Goal: Register for event/course

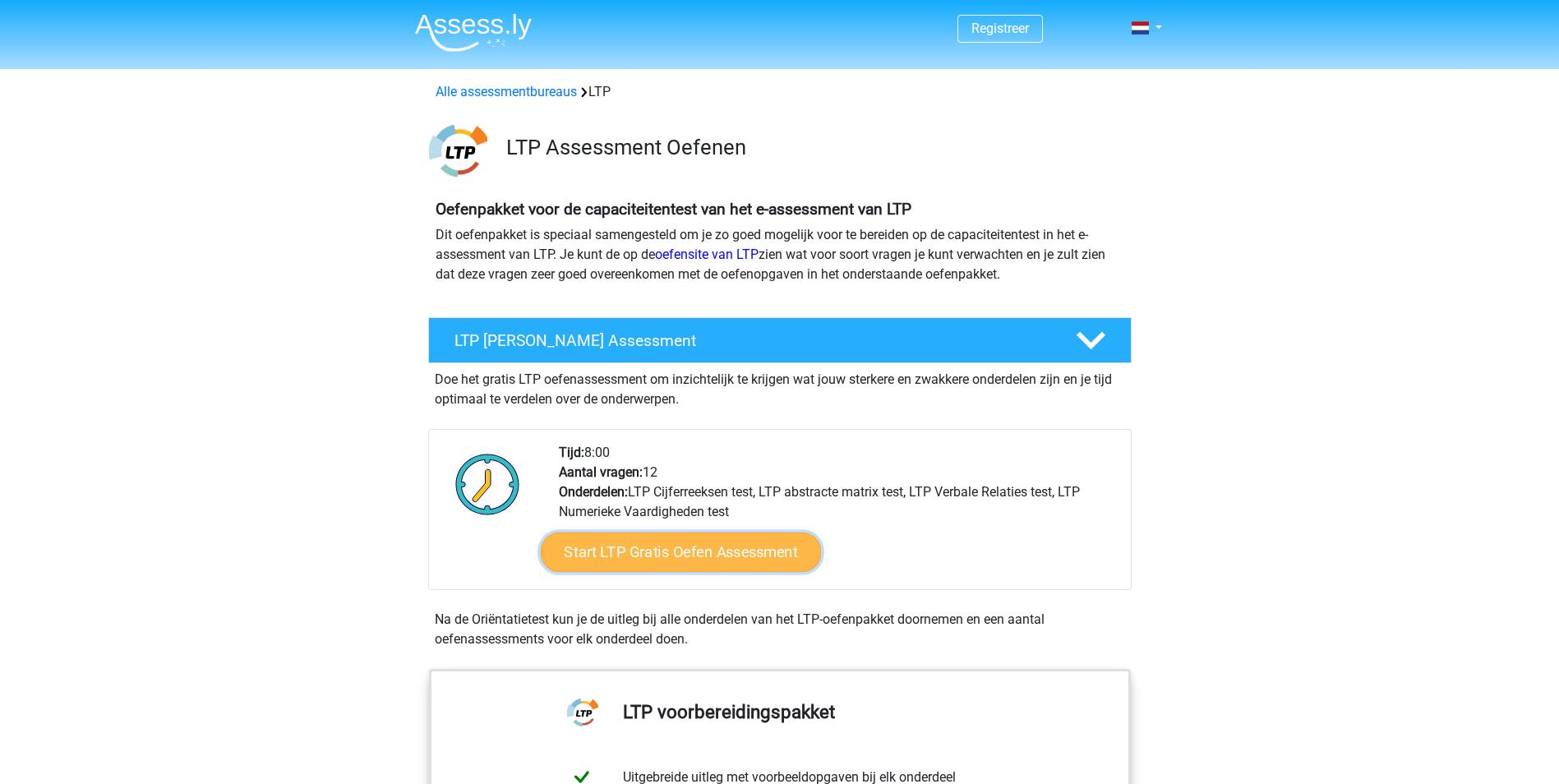
click at [721, 554] on link "Start LTP Gratis Oefen Assessment" at bounding box center [680, 552] width 281 height 40
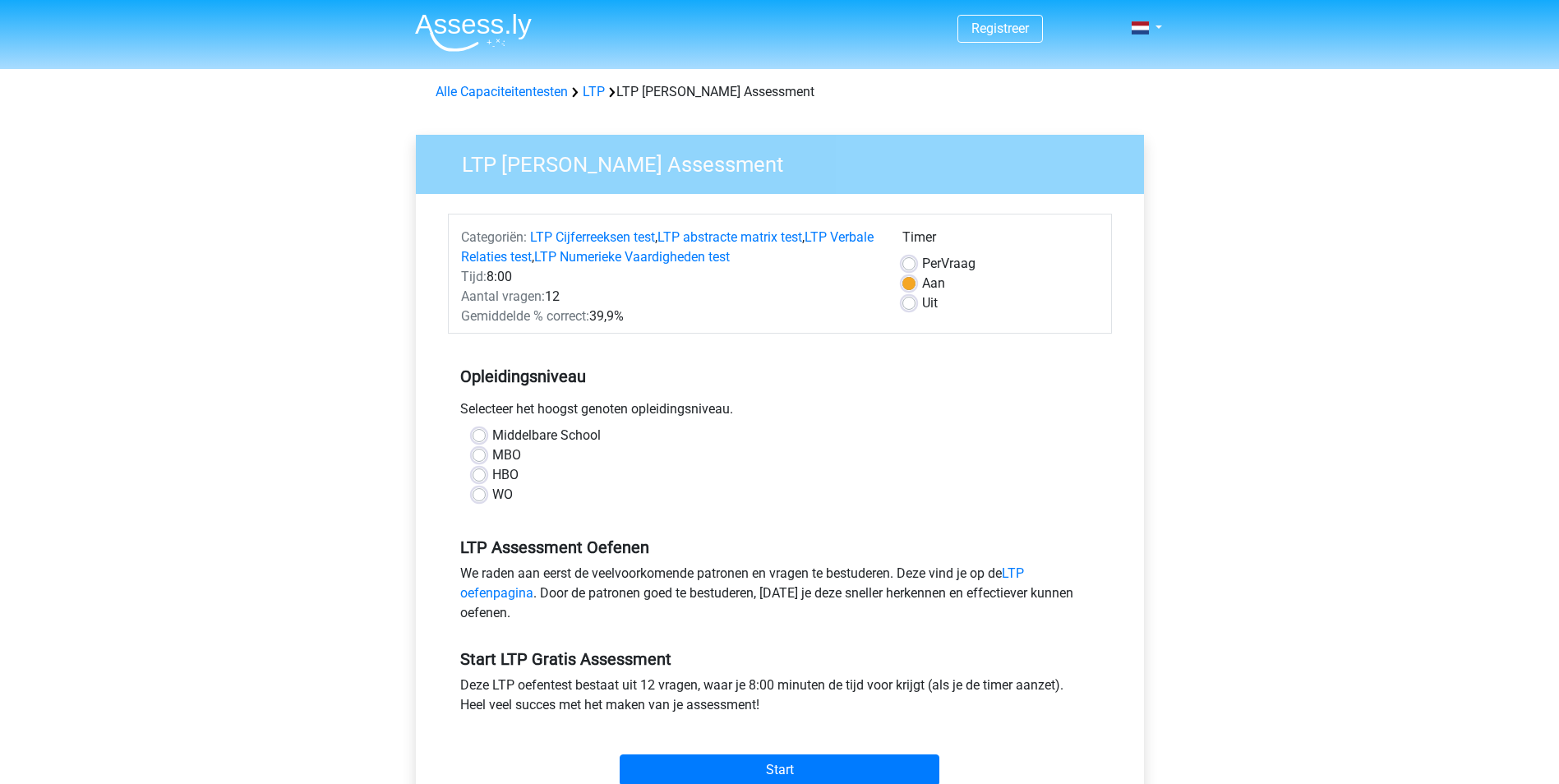
click at [494, 473] on label "HBO" at bounding box center [505, 475] width 26 height 20
click at [485, 473] on input "HBO" at bounding box center [479, 473] width 14 height 16
radio input "true"
click at [827, 764] on input "Start" at bounding box center [779, 770] width 320 height 31
click at [816, 768] on input "Start" at bounding box center [779, 770] width 320 height 31
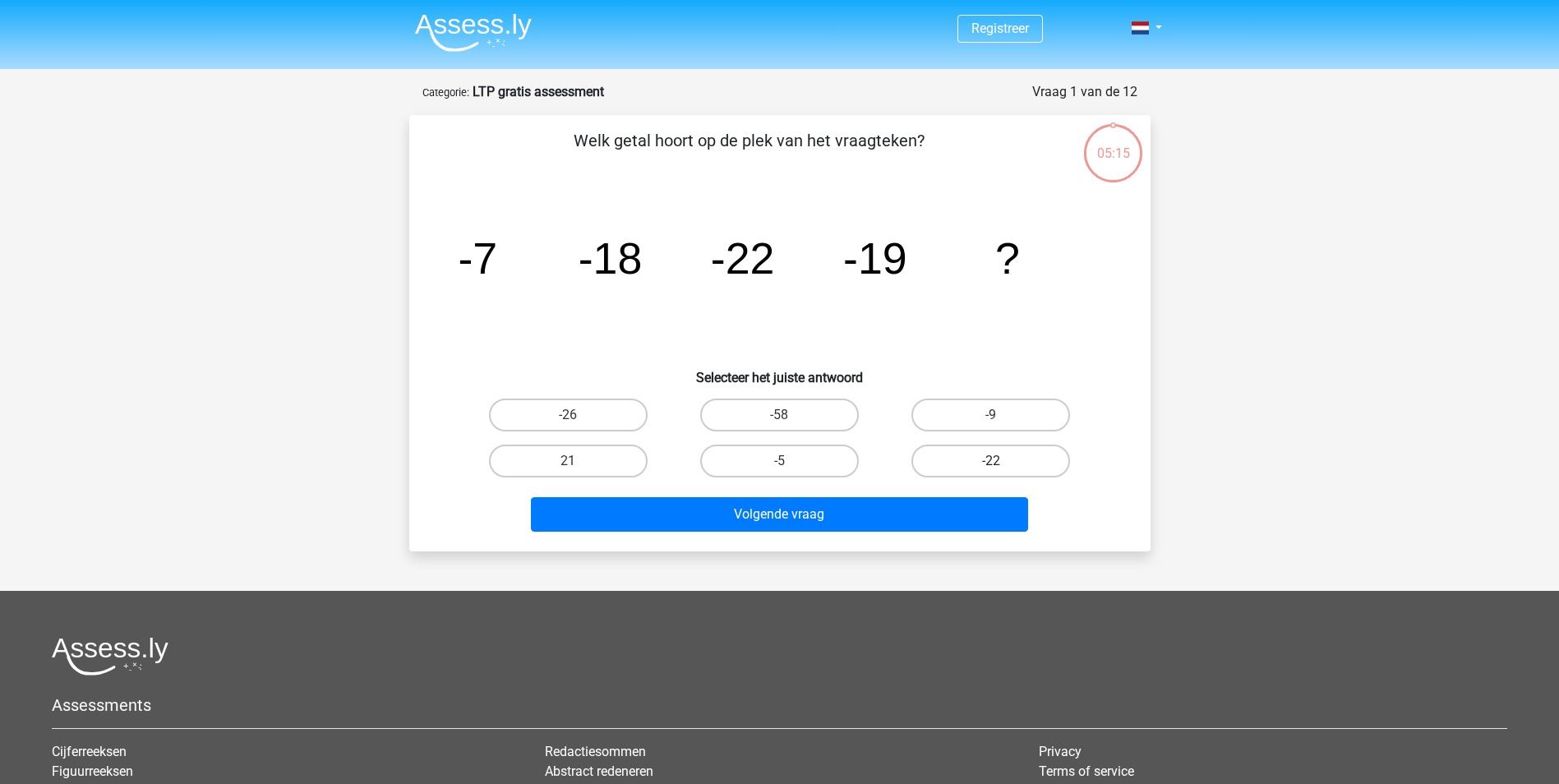
click at [978, 462] on label "-22" at bounding box center [990, 461] width 158 height 33
click at [991, 462] on input "-22" at bounding box center [997, 466] width 11 height 11
radio input "true"
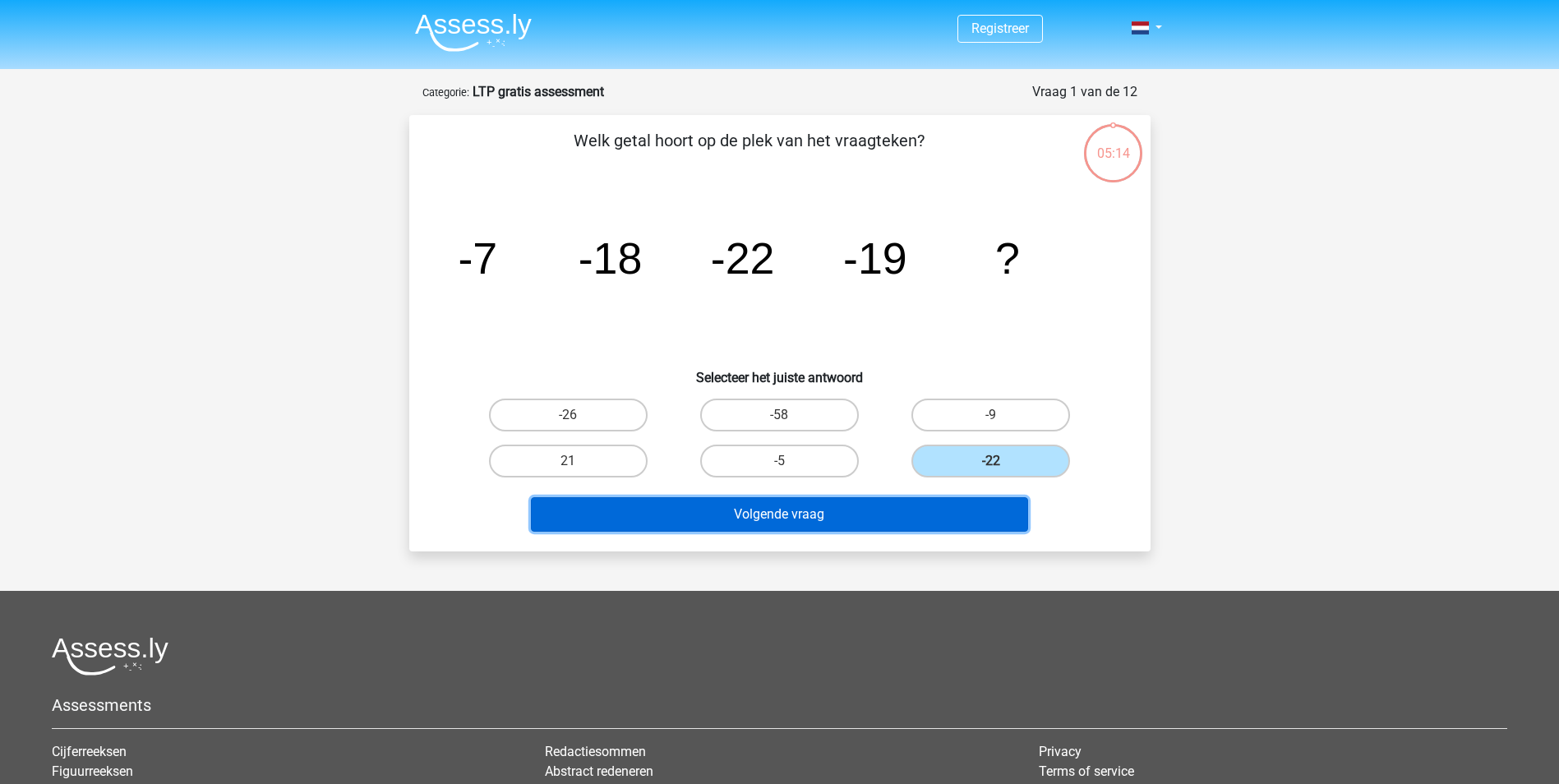
click at [904, 517] on button "Volgende vraag" at bounding box center [779, 514] width 497 height 34
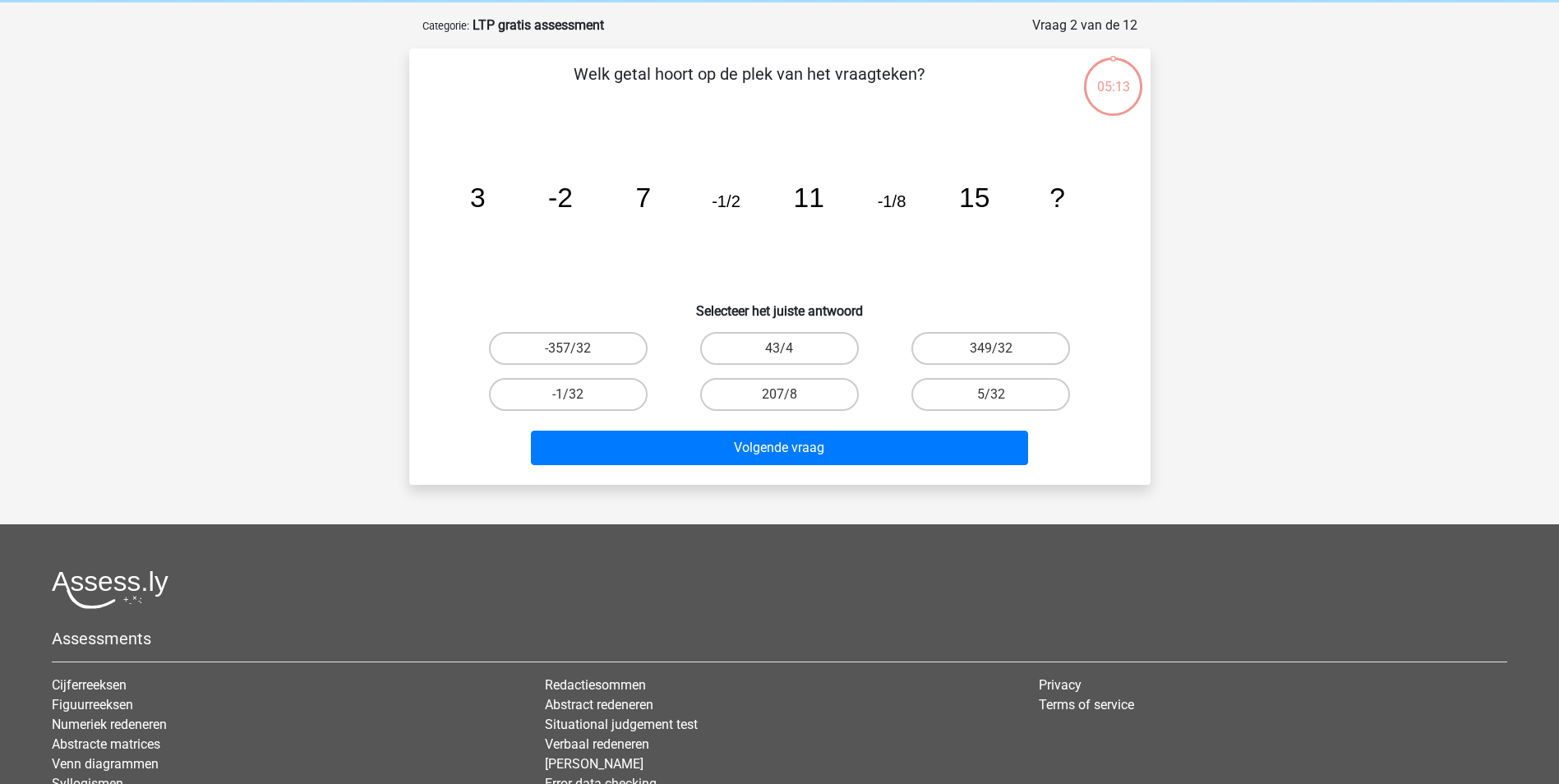
scroll to position [82, 0]
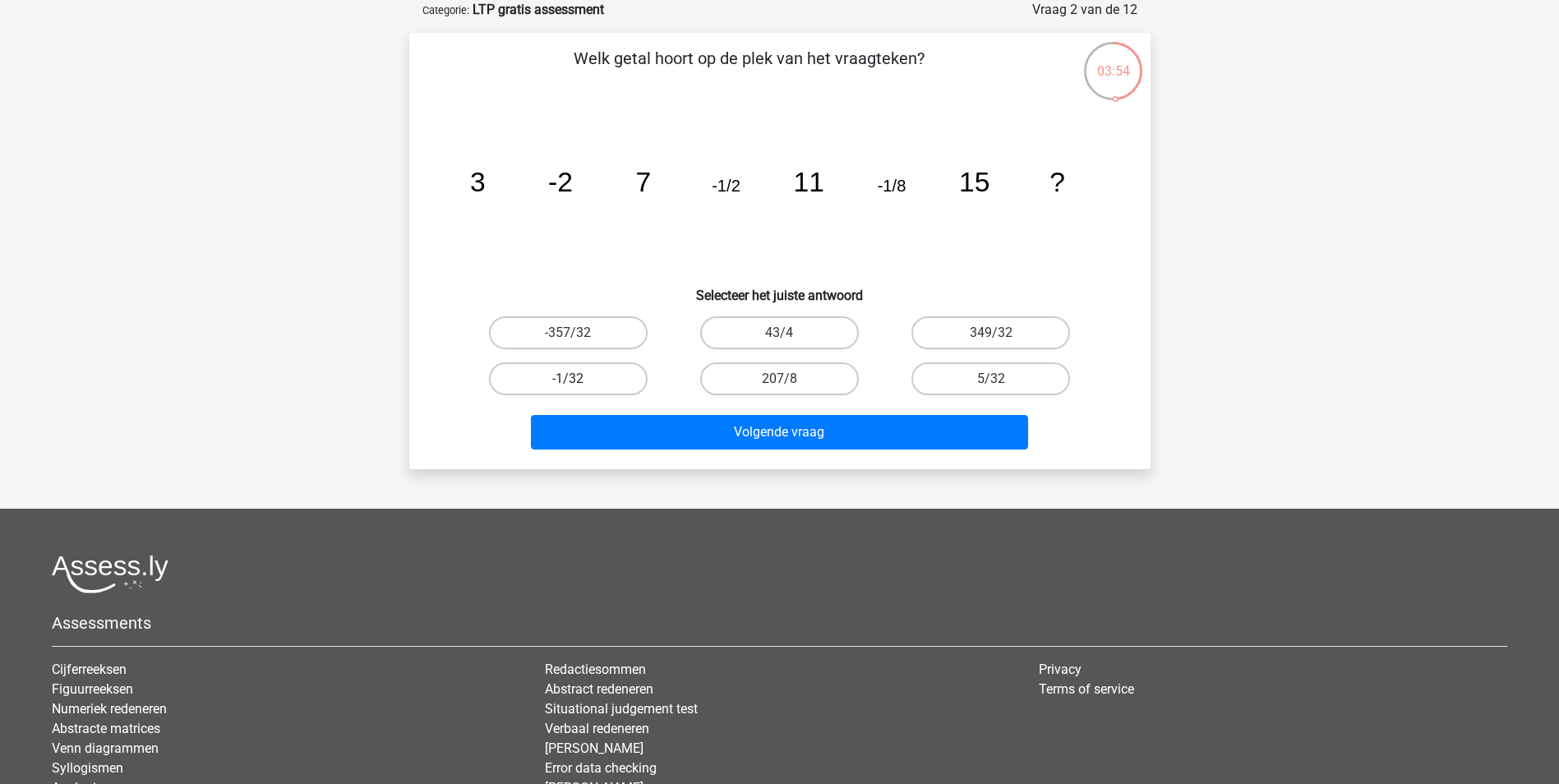
click at [606, 378] on label "-1/32" at bounding box center [568, 378] width 158 height 33
click at [579, 378] on input "-1/32" at bounding box center [573, 384] width 11 height 11
radio input "true"
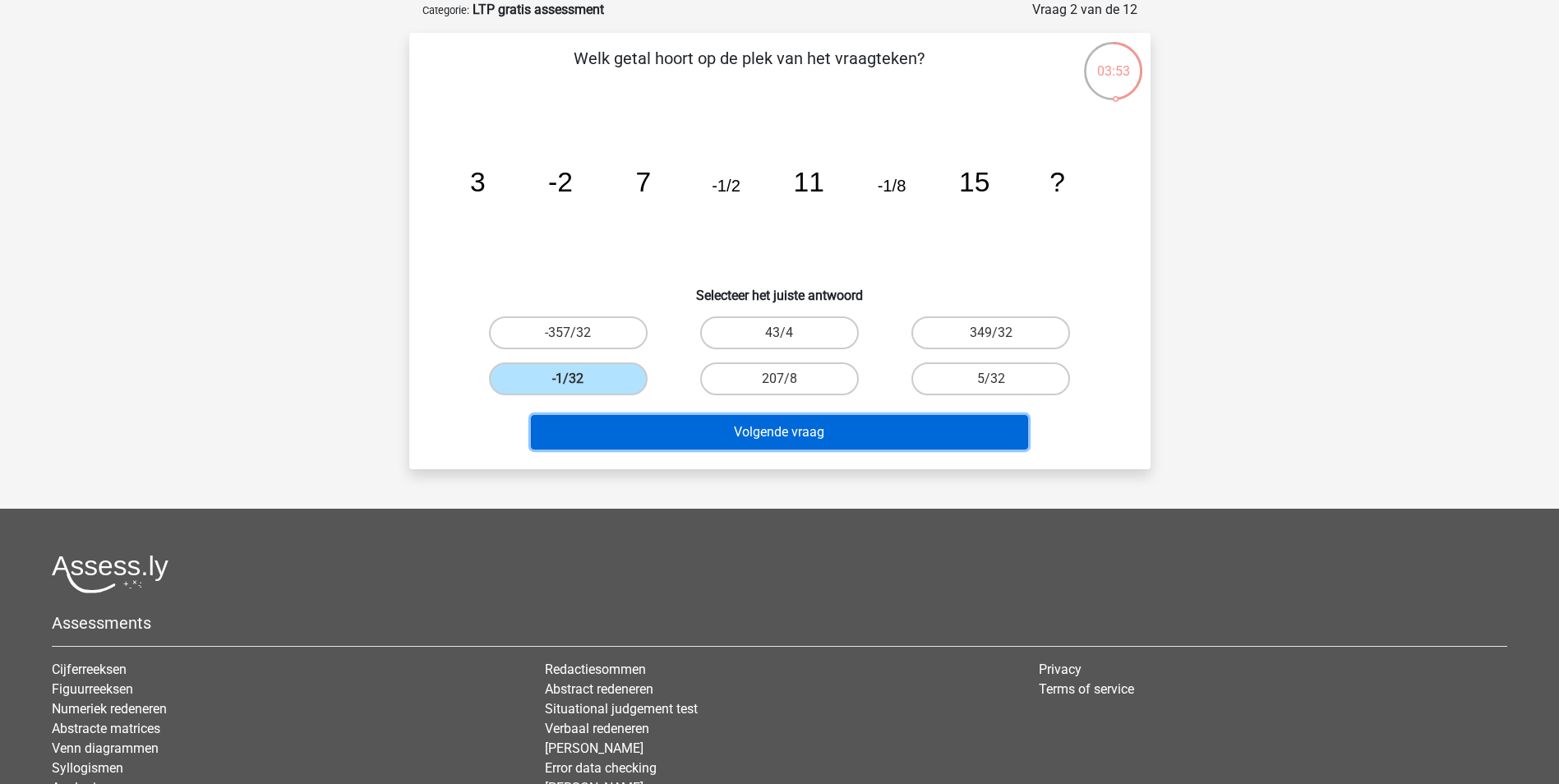
click at [767, 432] on button "Volgende vraag" at bounding box center [779, 432] width 497 height 34
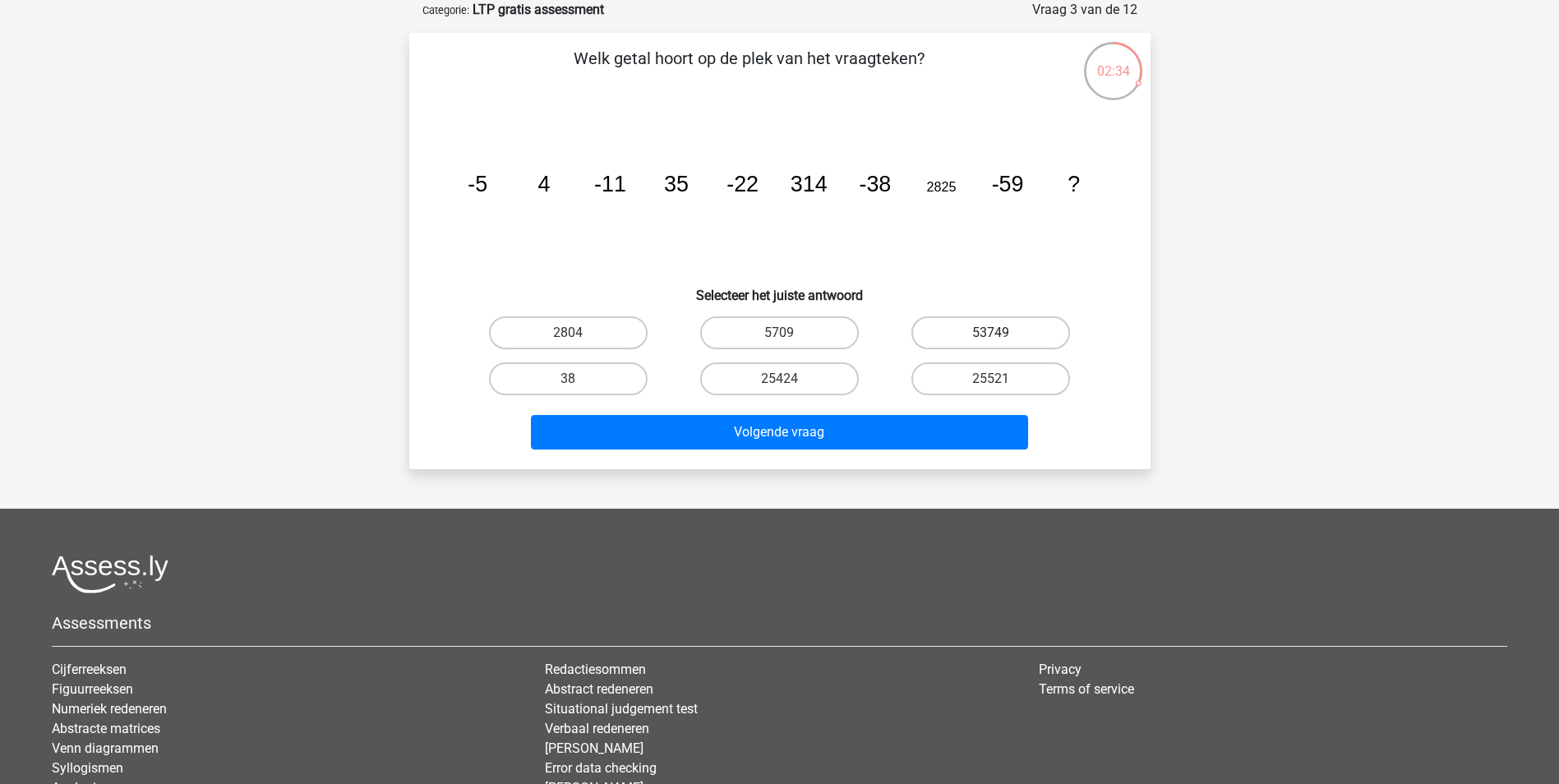
click at [968, 330] on label "53749" at bounding box center [990, 332] width 158 height 33
click at [991, 333] on input "53749" at bounding box center [997, 339] width 11 height 11
radio input "true"
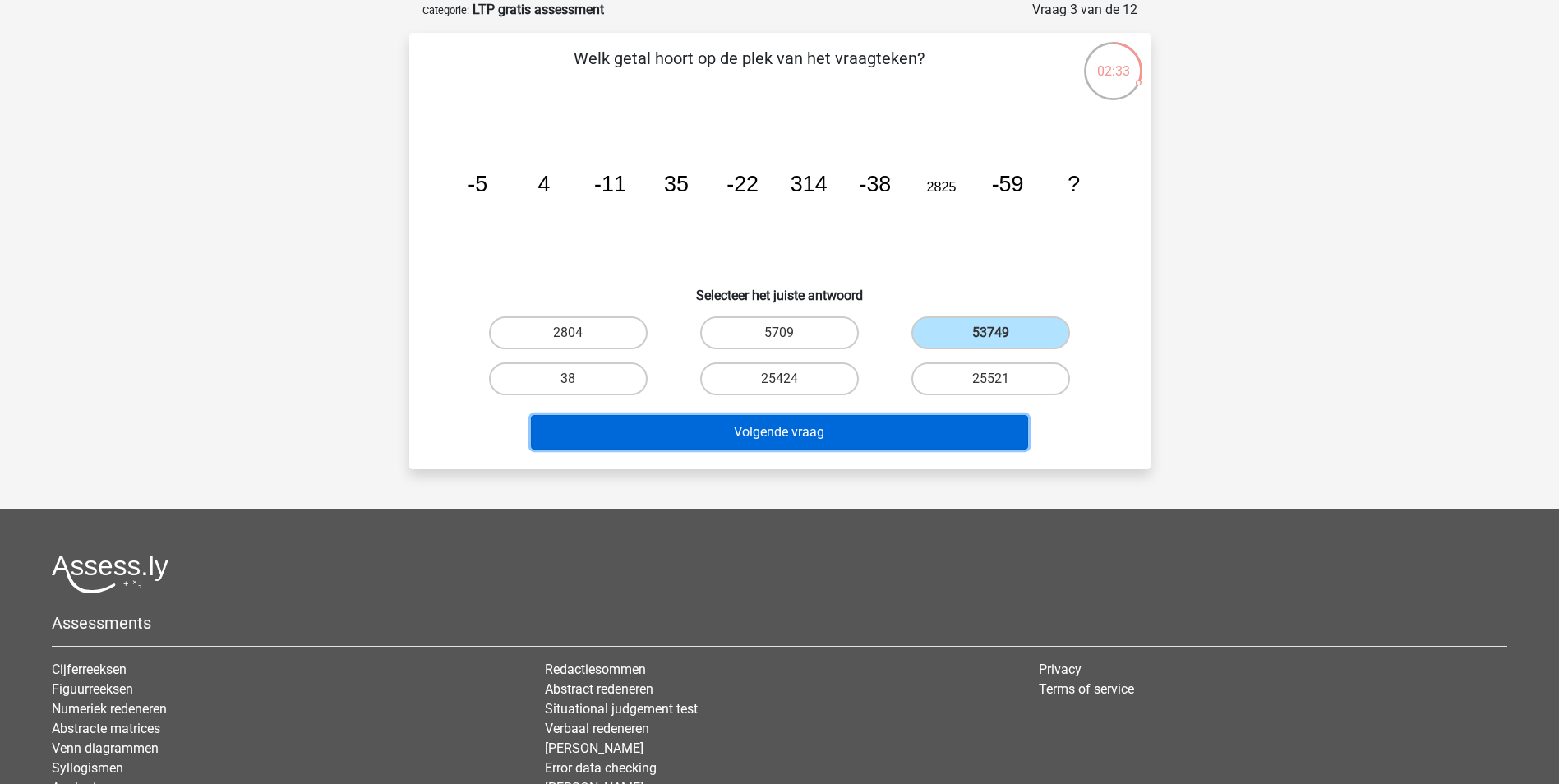
click at [863, 438] on button "Volgende vraag" at bounding box center [779, 432] width 497 height 34
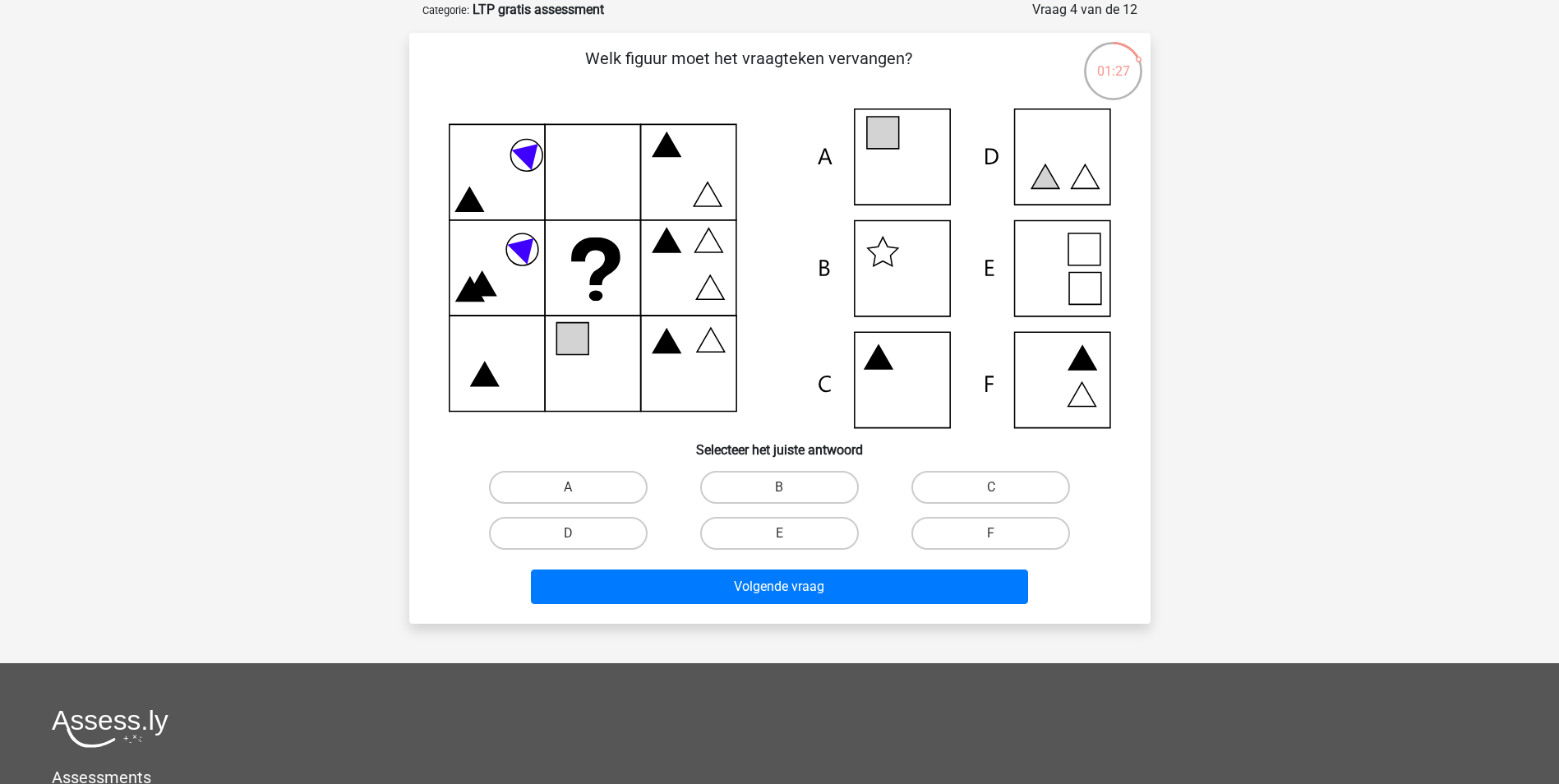
click at [1063, 272] on icon at bounding box center [780, 268] width 663 height 320
click at [785, 531] on label "E" at bounding box center [779, 533] width 158 height 33
click at [785, 533] on input "E" at bounding box center [785, 539] width 11 height 11
radio input "true"
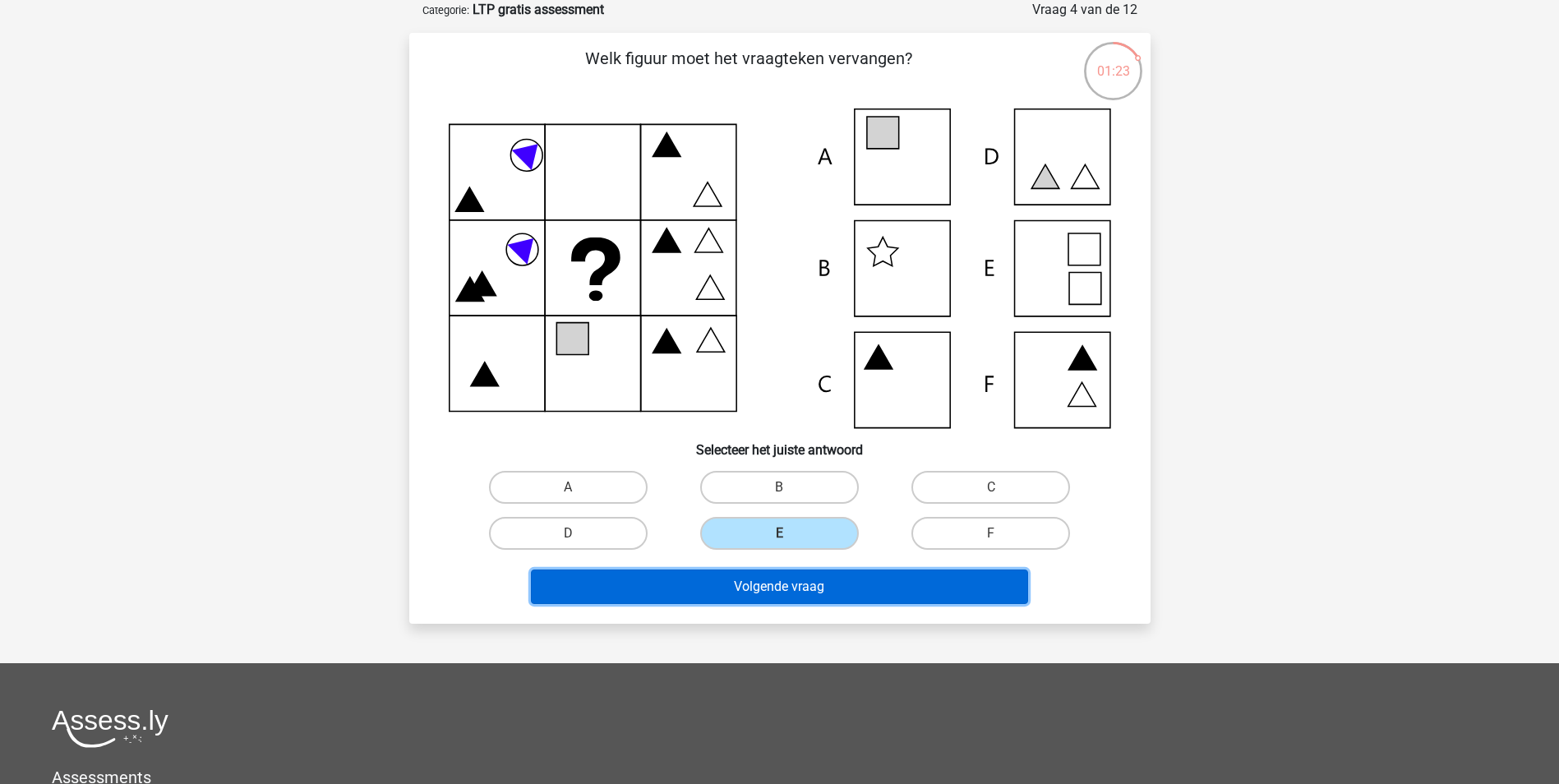
click at [786, 582] on button "Volgende vraag" at bounding box center [779, 587] width 497 height 34
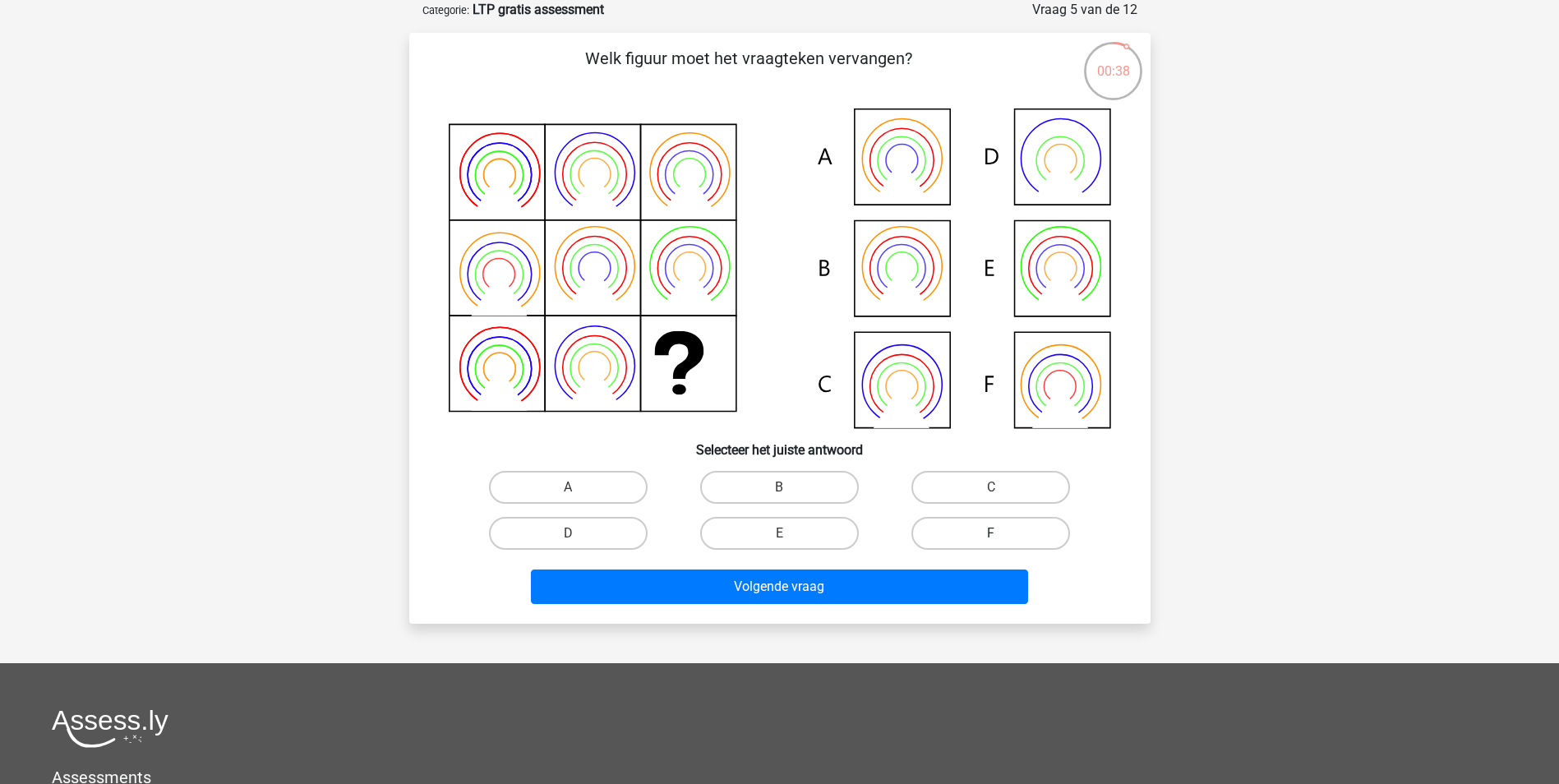
click at [1016, 531] on label "F" at bounding box center [990, 533] width 158 height 33
click at [1002, 533] on input "F" at bounding box center [997, 539] width 11 height 11
radio input "true"
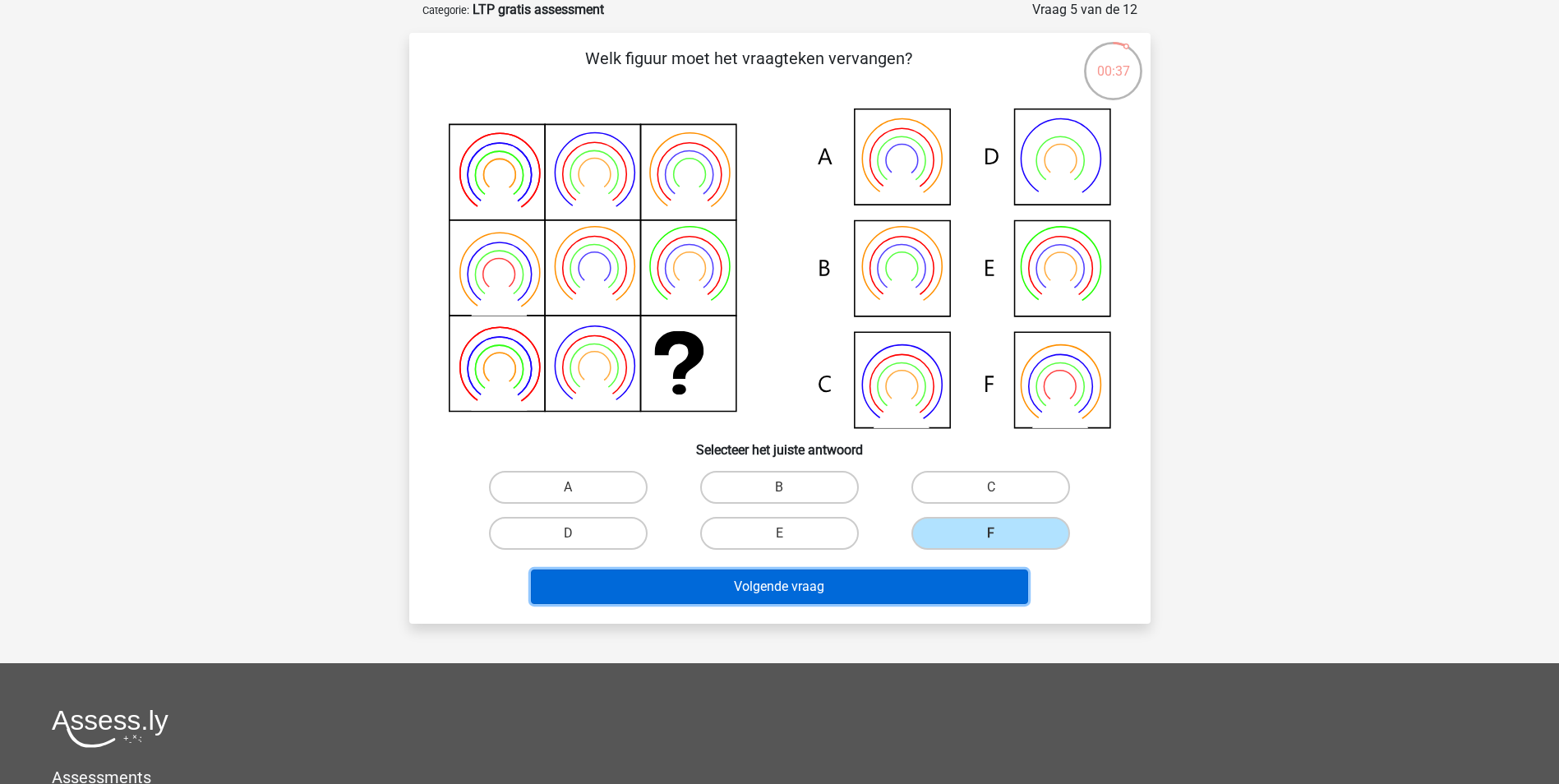
click at [924, 598] on button "Volgende vraag" at bounding box center [779, 587] width 497 height 34
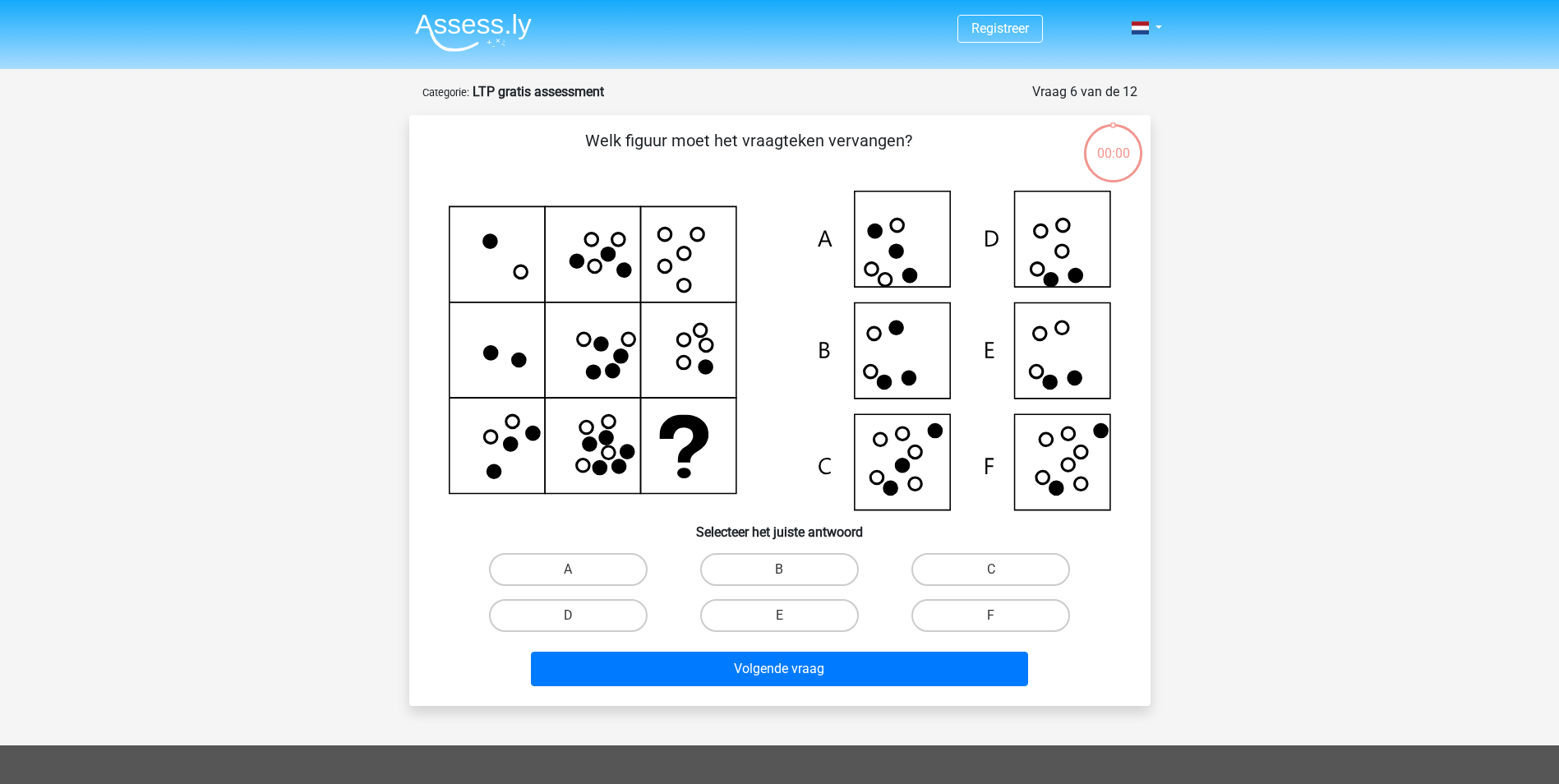
scroll to position [82, 0]
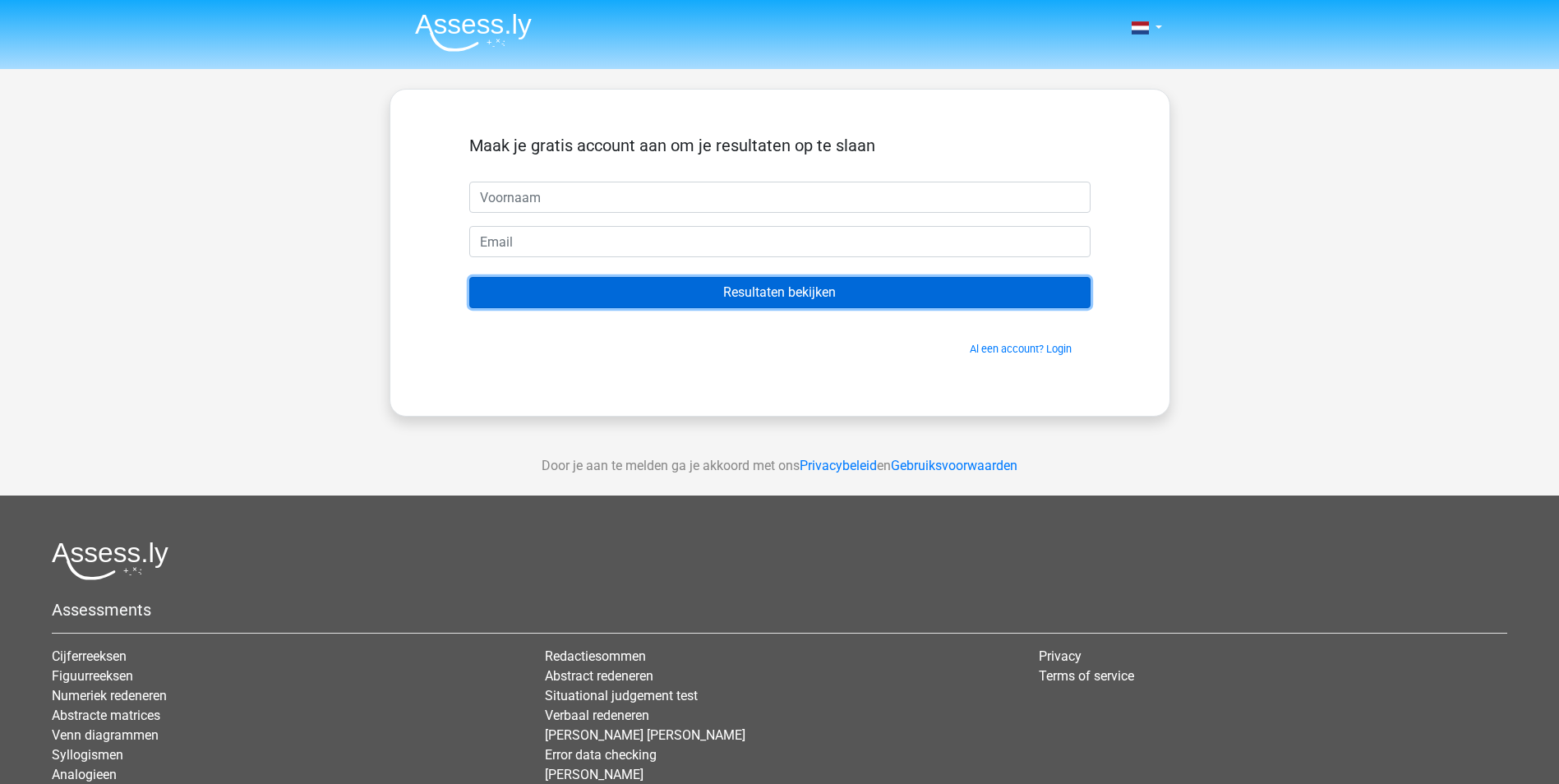
click at [803, 299] on input "Resultaten bekijken" at bounding box center [780, 292] width 621 height 31
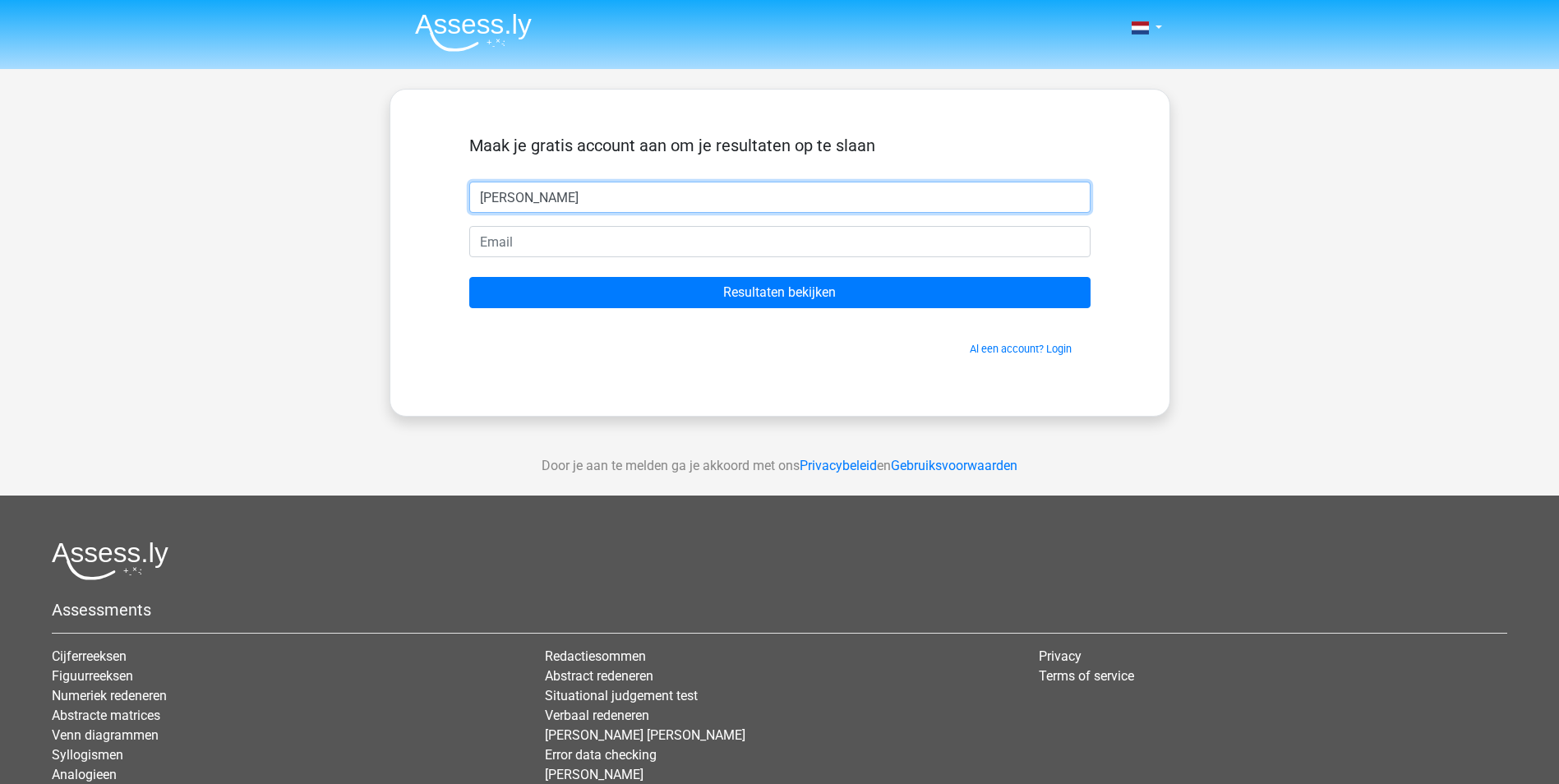
type input "[PERSON_NAME]"
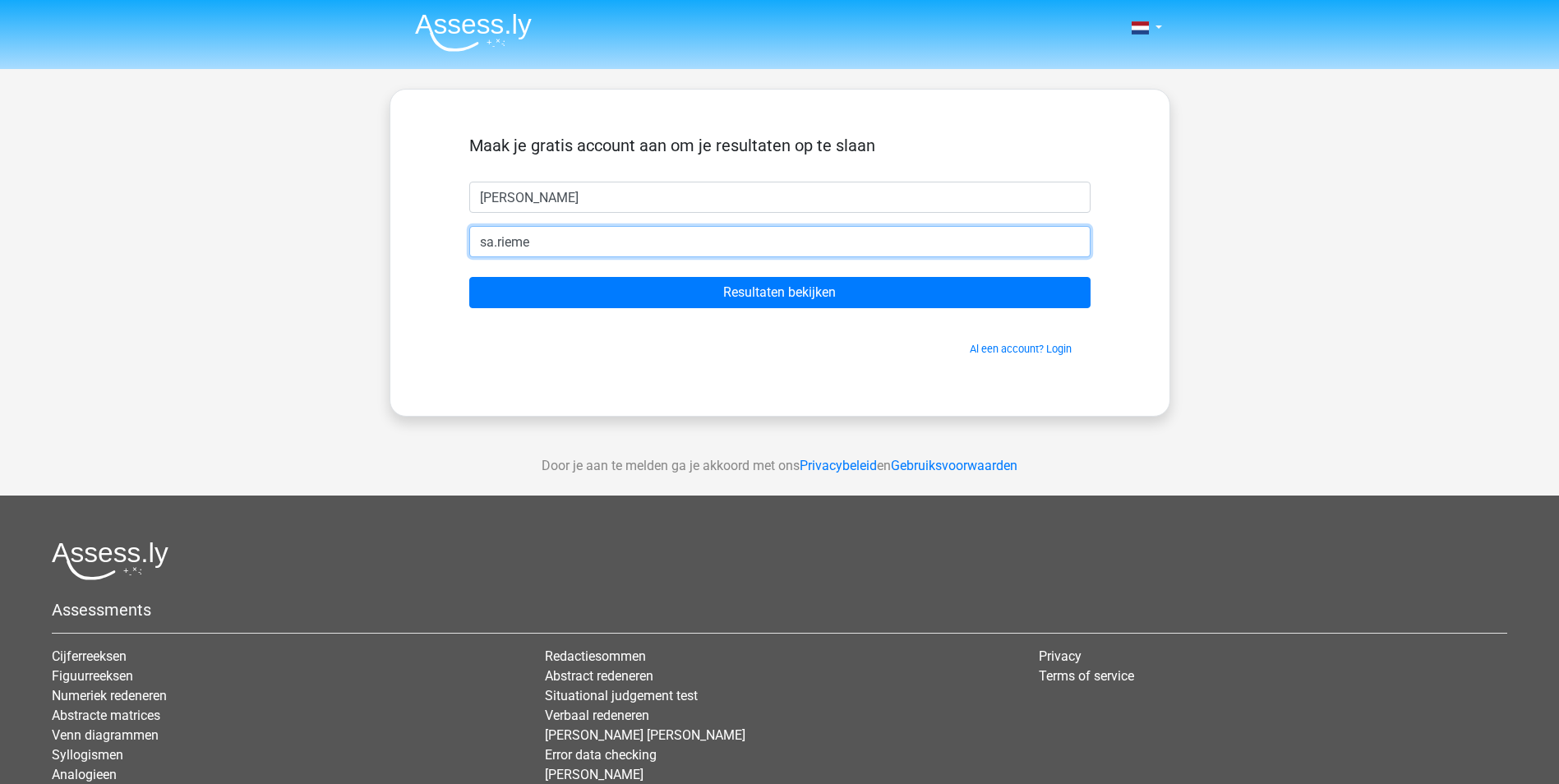
type input "[EMAIL_ADDRESS][PERSON_NAME][DOMAIN_NAME]"
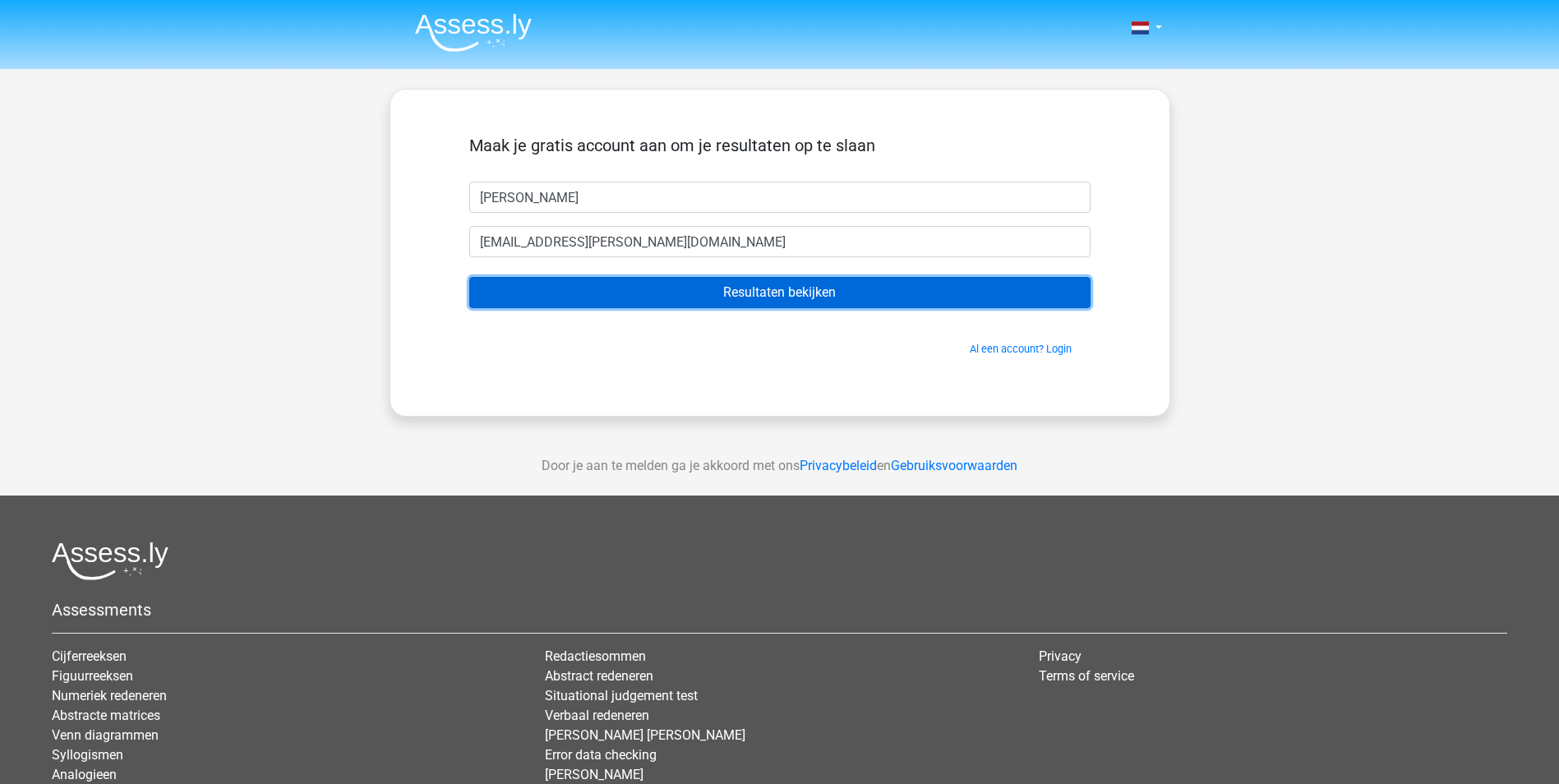
click at [808, 294] on input "Resultaten bekijken" at bounding box center [780, 292] width 621 height 31
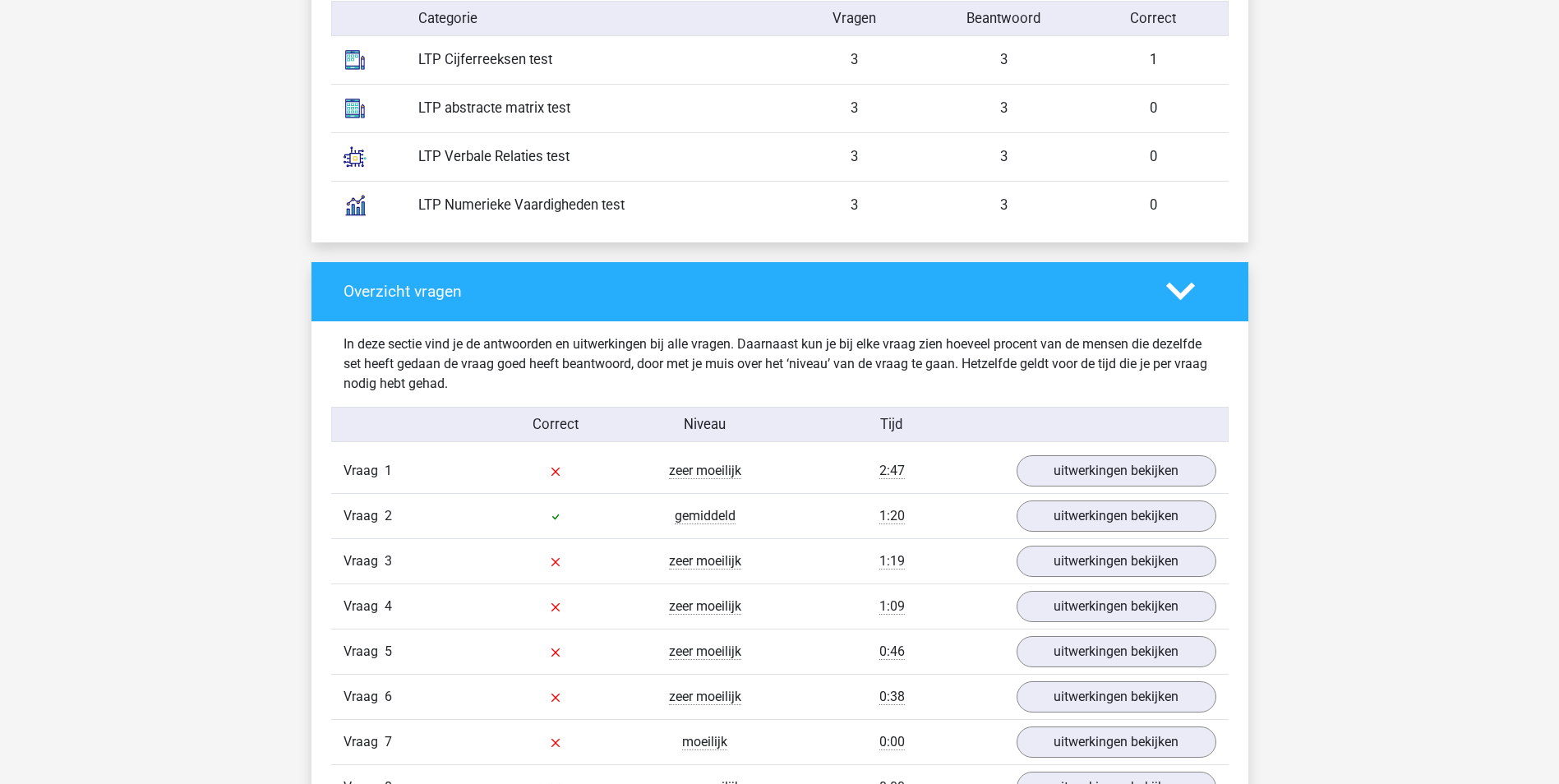
scroll to position [1303, 0]
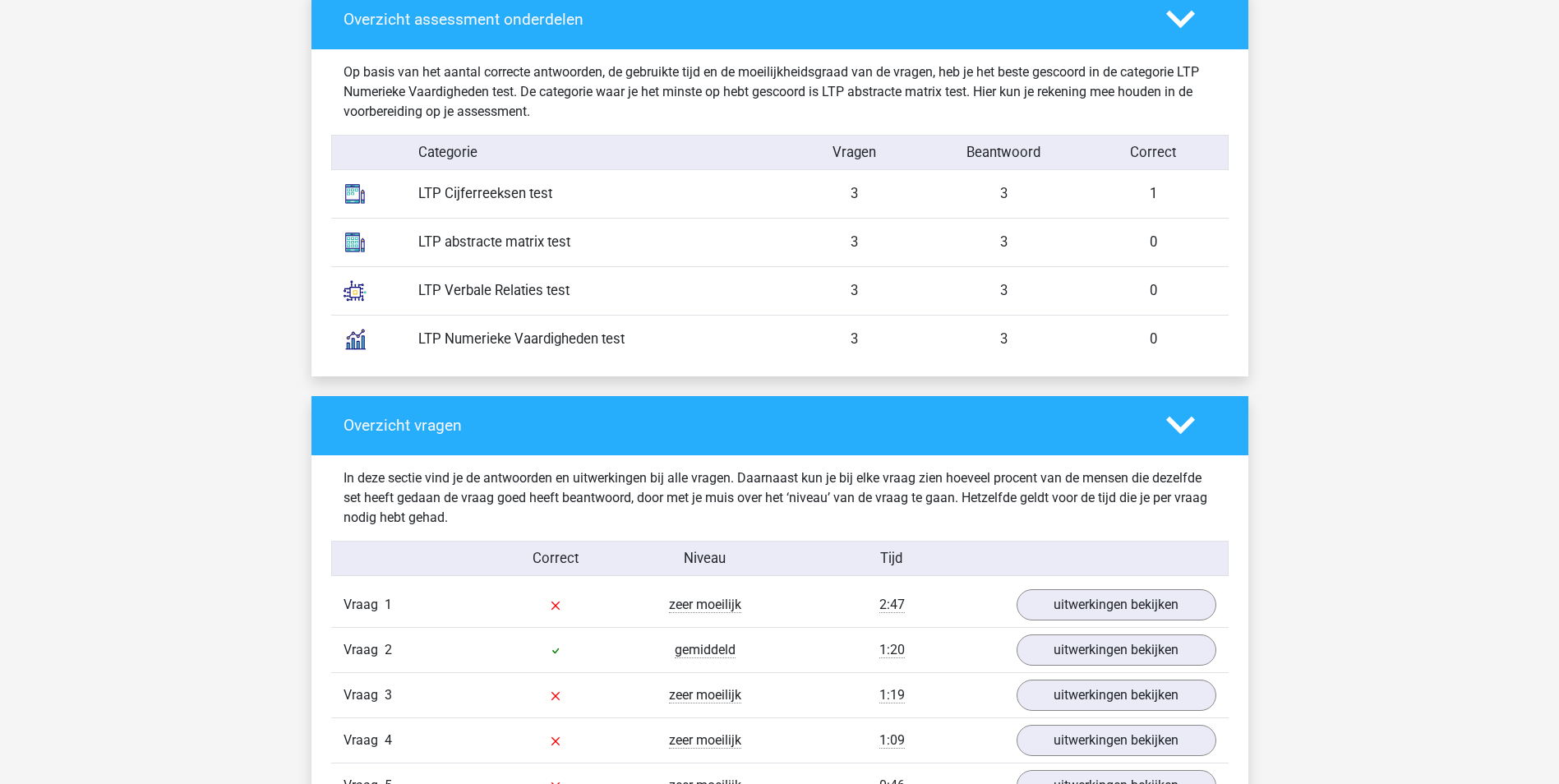
drag, startPoint x: 1560, startPoint y: 263, endPoint x: 1420, endPoint y: 241, distance: 141.7
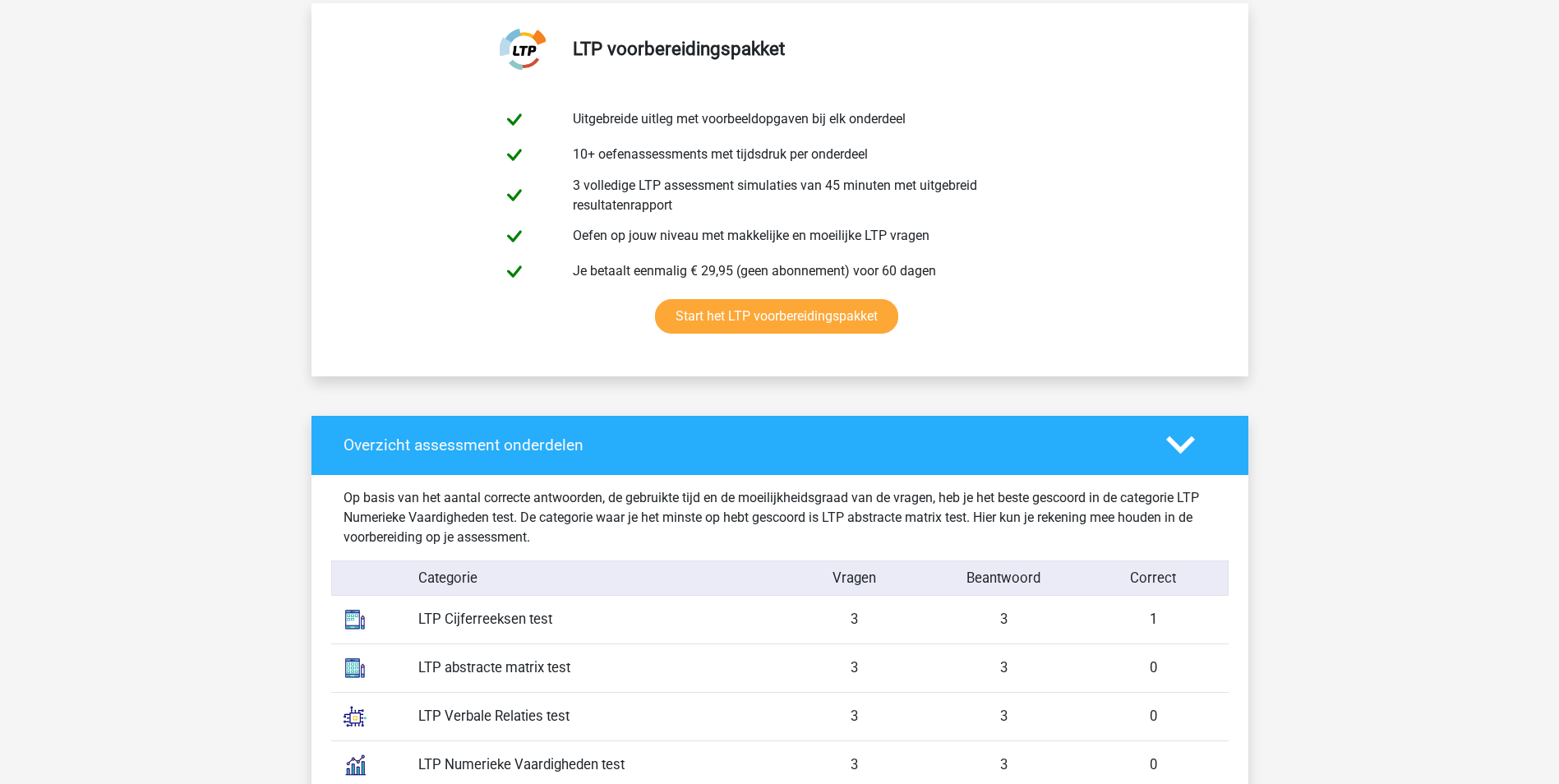
scroll to position [192, 0]
